Goal: Obtain resource: Download file/media

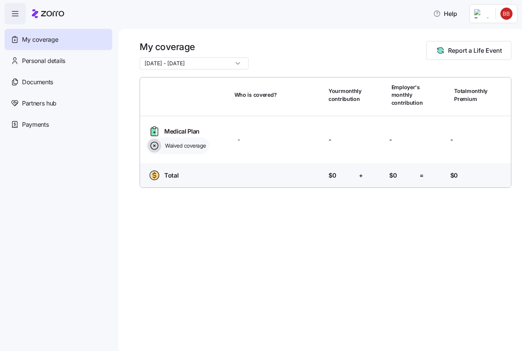
click at [26, 82] on span "Documents" at bounding box center [37, 81] width 31 height 9
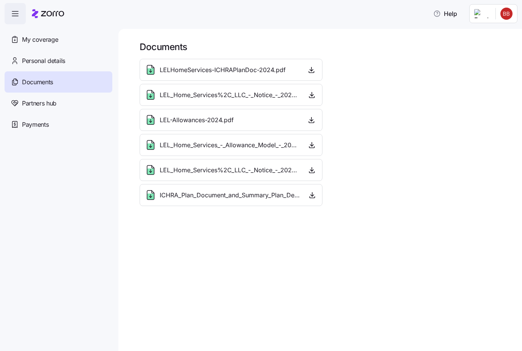
click at [201, 72] on span "LELHomeServices-ICHRAPlanDoc-2024.pdf" at bounding box center [223, 69] width 126 height 9
click at [203, 96] on span "LEL_Home_Services%2C_LLC_-_Notice_-_2025.pdf" at bounding box center [230, 94] width 140 height 9
click at [204, 120] on span "LEL-Allowances-2024.pdf" at bounding box center [197, 119] width 74 height 9
click at [209, 146] on span "LEL_Home_Services_-_Allowance_Model_-_2025.pdf" at bounding box center [230, 144] width 140 height 9
click at [208, 168] on span "LEL_Home_Services%2C_LLC_-_Notice_-_2026.pdf" at bounding box center [230, 169] width 140 height 9
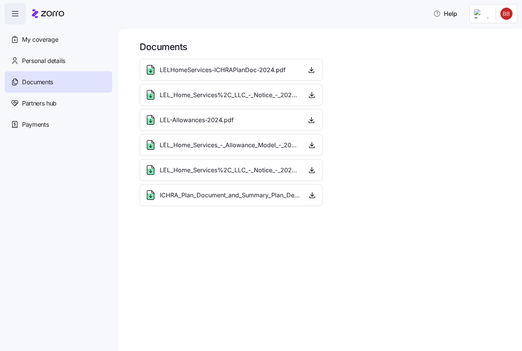
click at [211, 196] on span "ICHRA_Plan_Document_and_Summary_Plan_Description_-_2026.pdf" at bounding box center [230, 194] width 141 height 9
click at [483, 48] on div "Log out" at bounding box center [487, 46] width 30 height 8
